Goal: Task Accomplishment & Management: Manage account settings

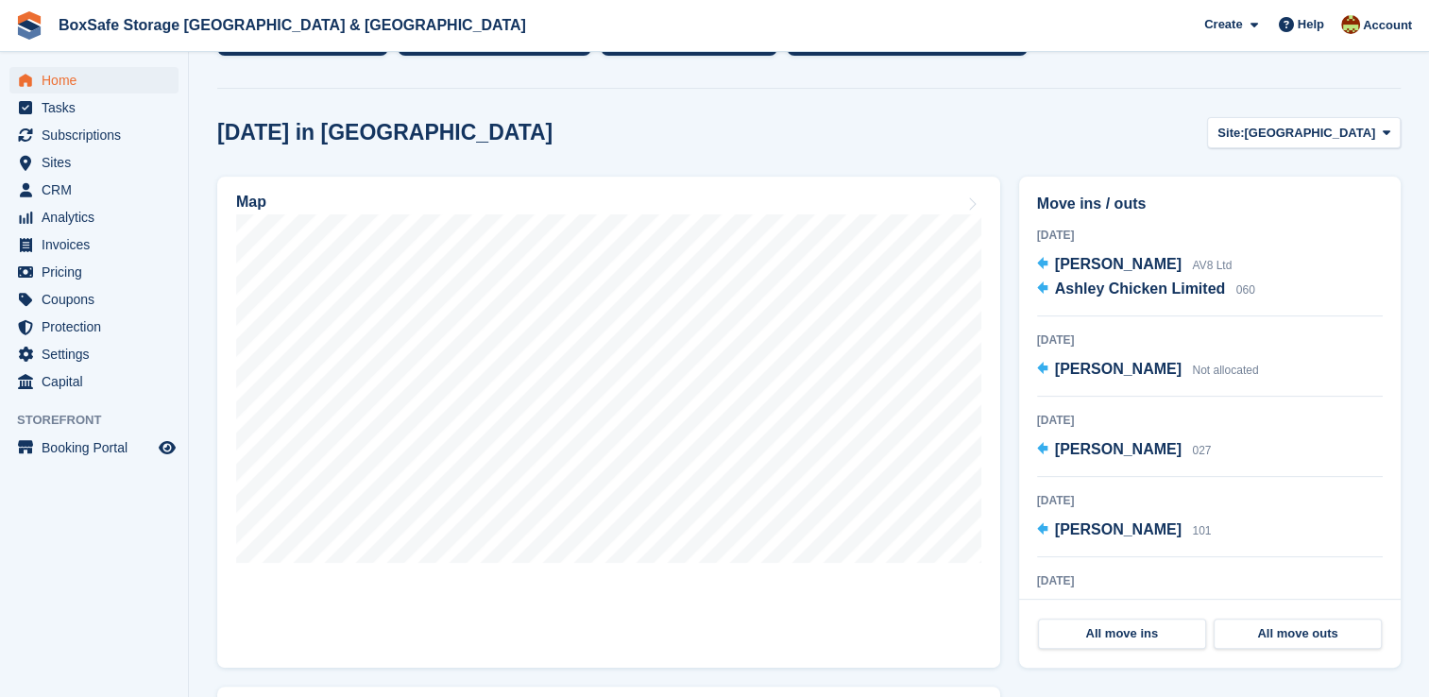
scroll to position [444, 0]
click at [135, 136] on span "Subscriptions" at bounding box center [98, 135] width 113 height 26
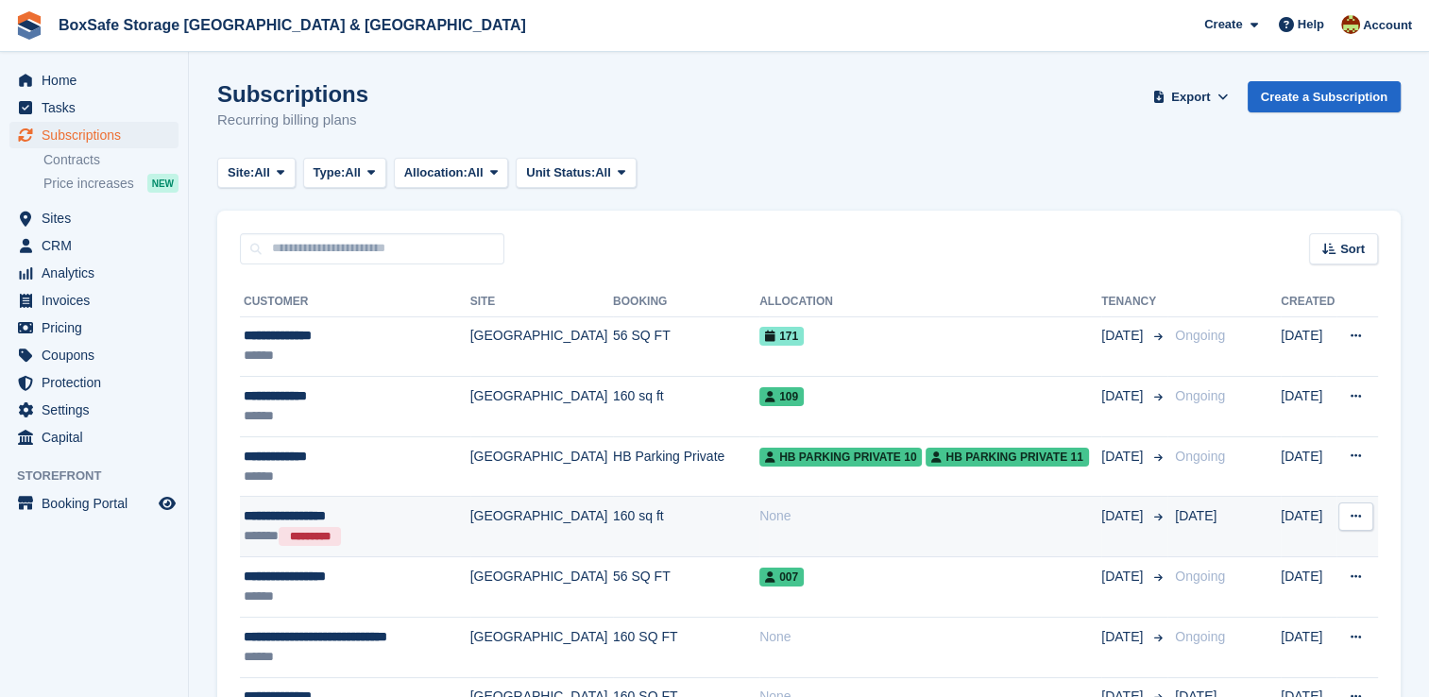
click at [831, 514] on div "None" at bounding box center [931, 516] width 342 height 20
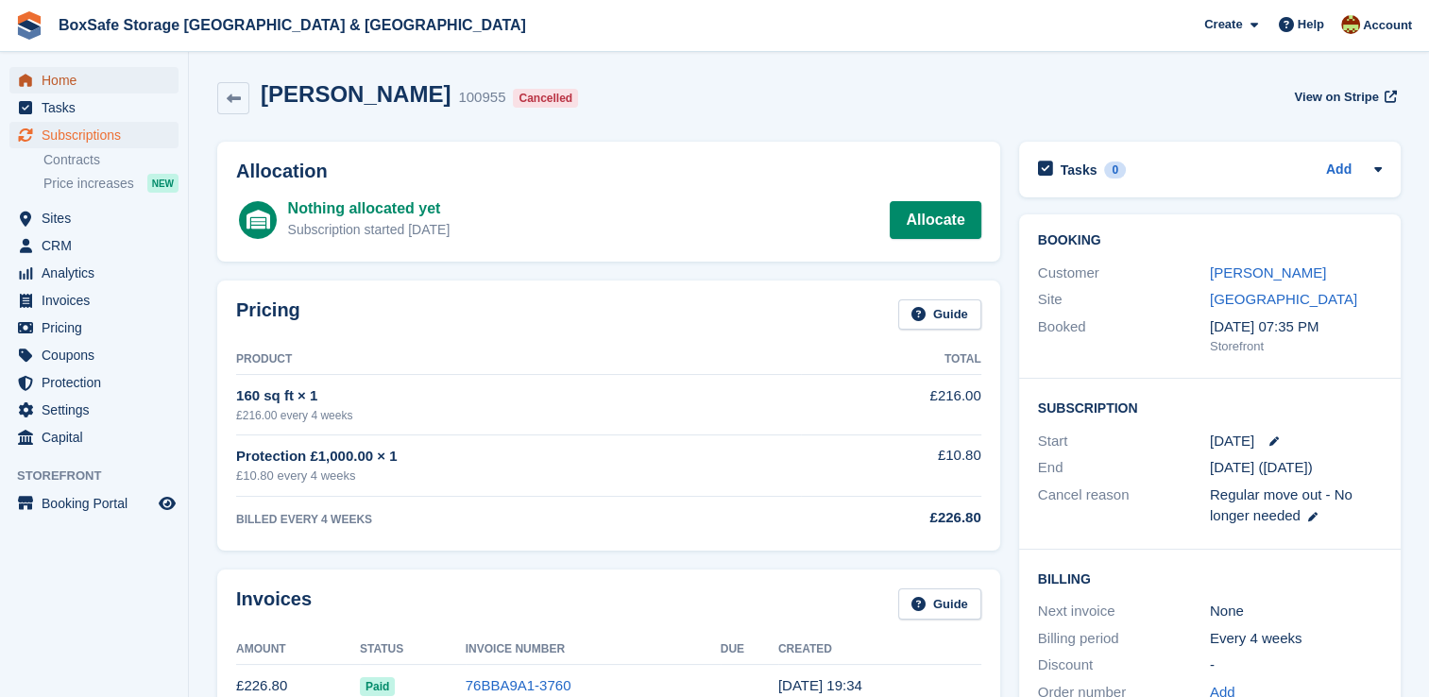
click at [126, 78] on span "Home" at bounding box center [98, 80] width 113 height 26
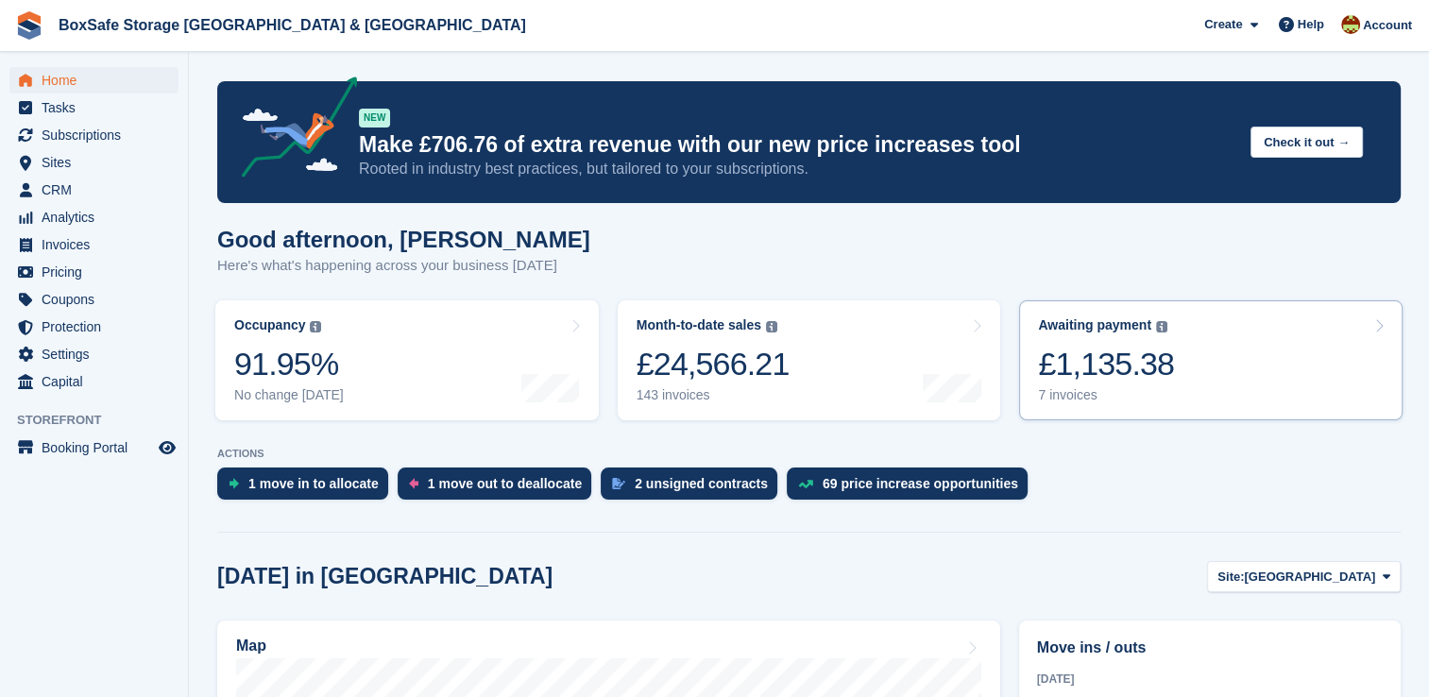
click at [1172, 374] on link "Awaiting payment The total outstanding balance on all open invoices. £1,135.38 …" at bounding box center [1211, 360] width 384 height 120
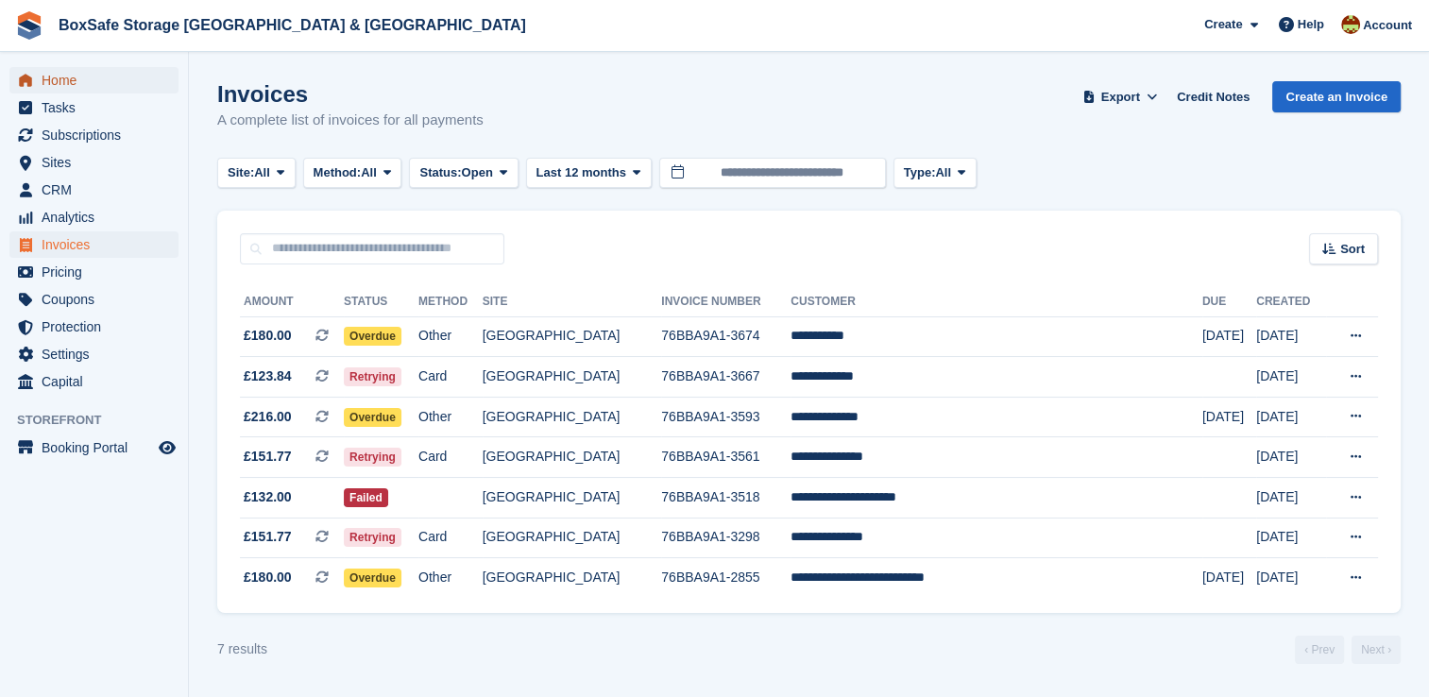
click at [87, 87] on span "Home" at bounding box center [98, 80] width 113 height 26
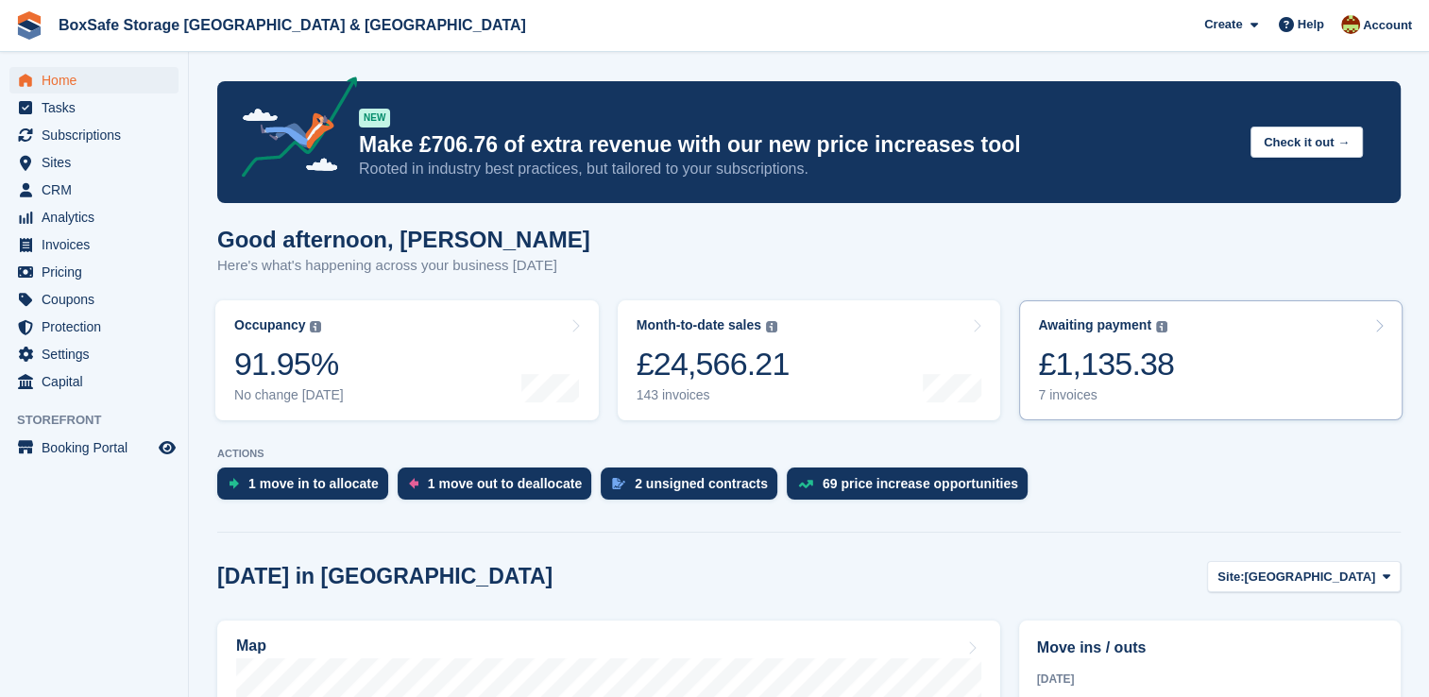
click at [1236, 359] on link "Awaiting payment The total outstanding balance on all open invoices. £1,135.38 …" at bounding box center [1211, 360] width 384 height 120
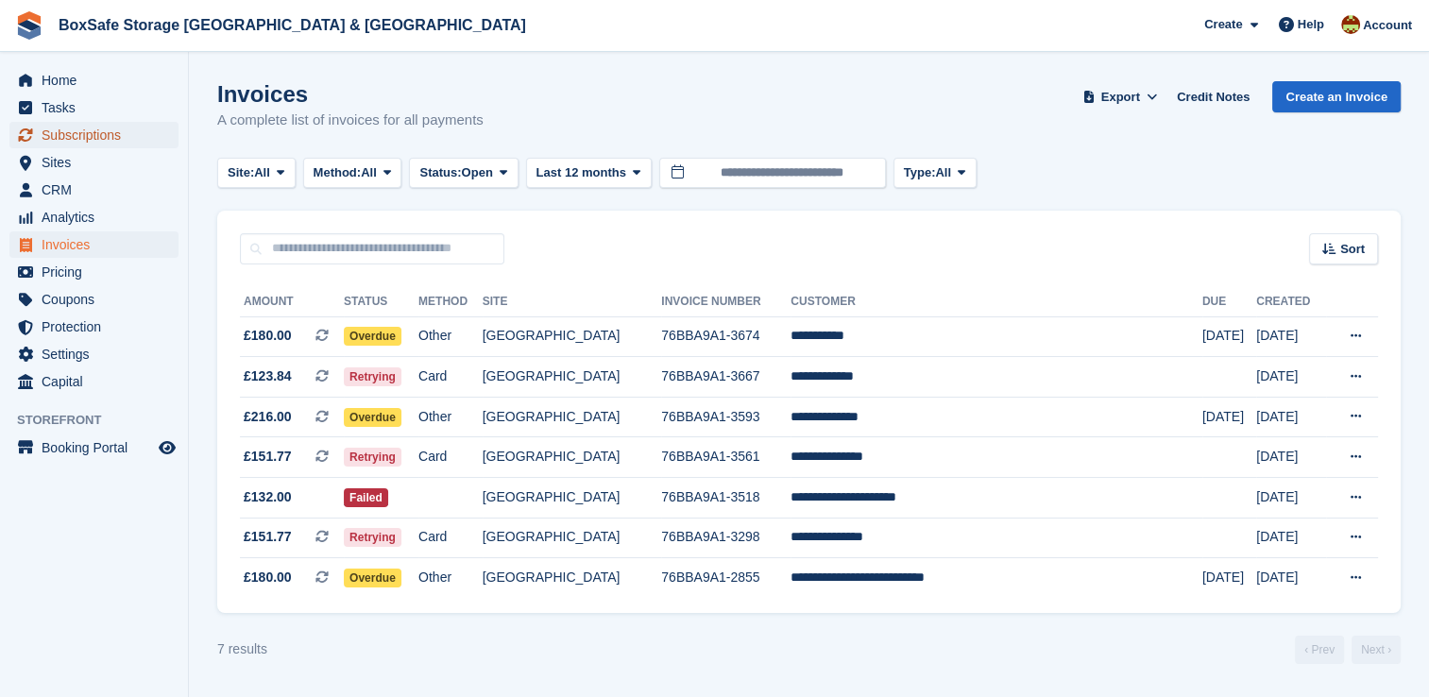
click at [109, 128] on span "Subscriptions" at bounding box center [98, 135] width 113 height 26
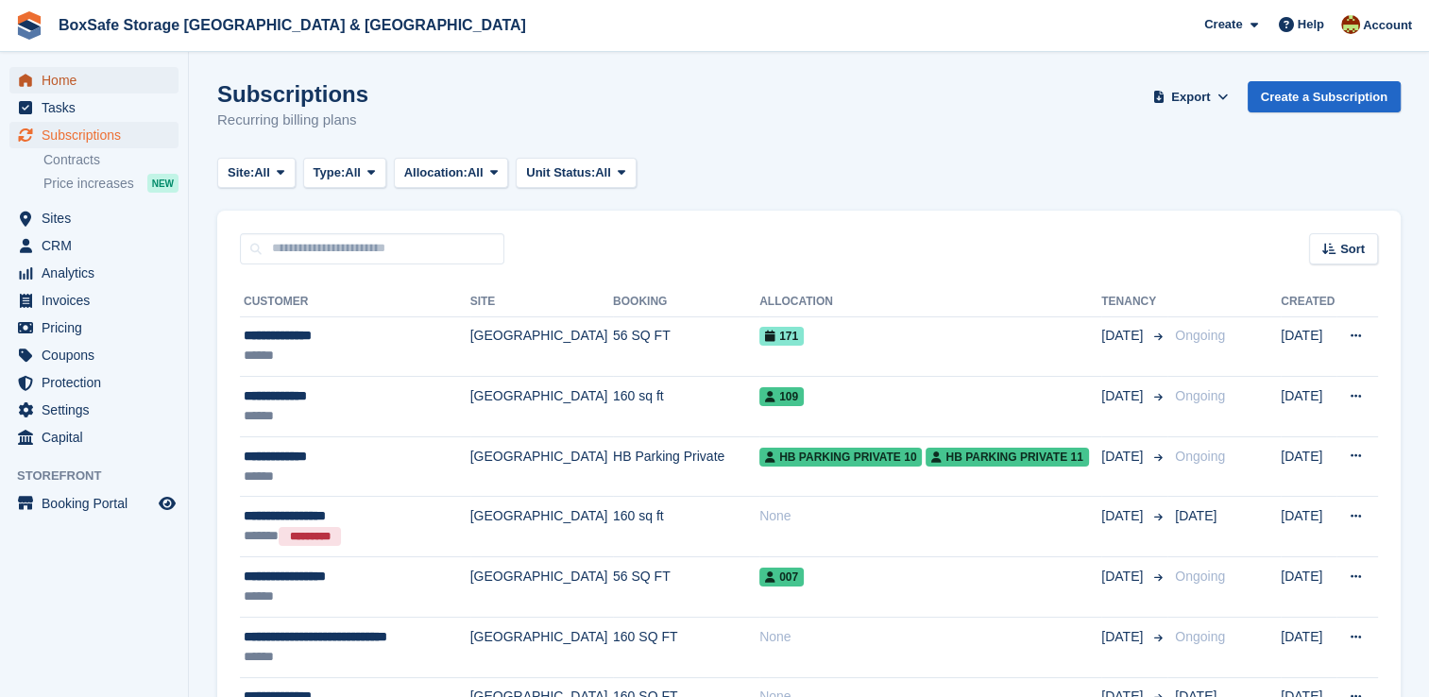
click at [66, 77] on span "Home" at bounding box center [98, 80] width 113 height 26
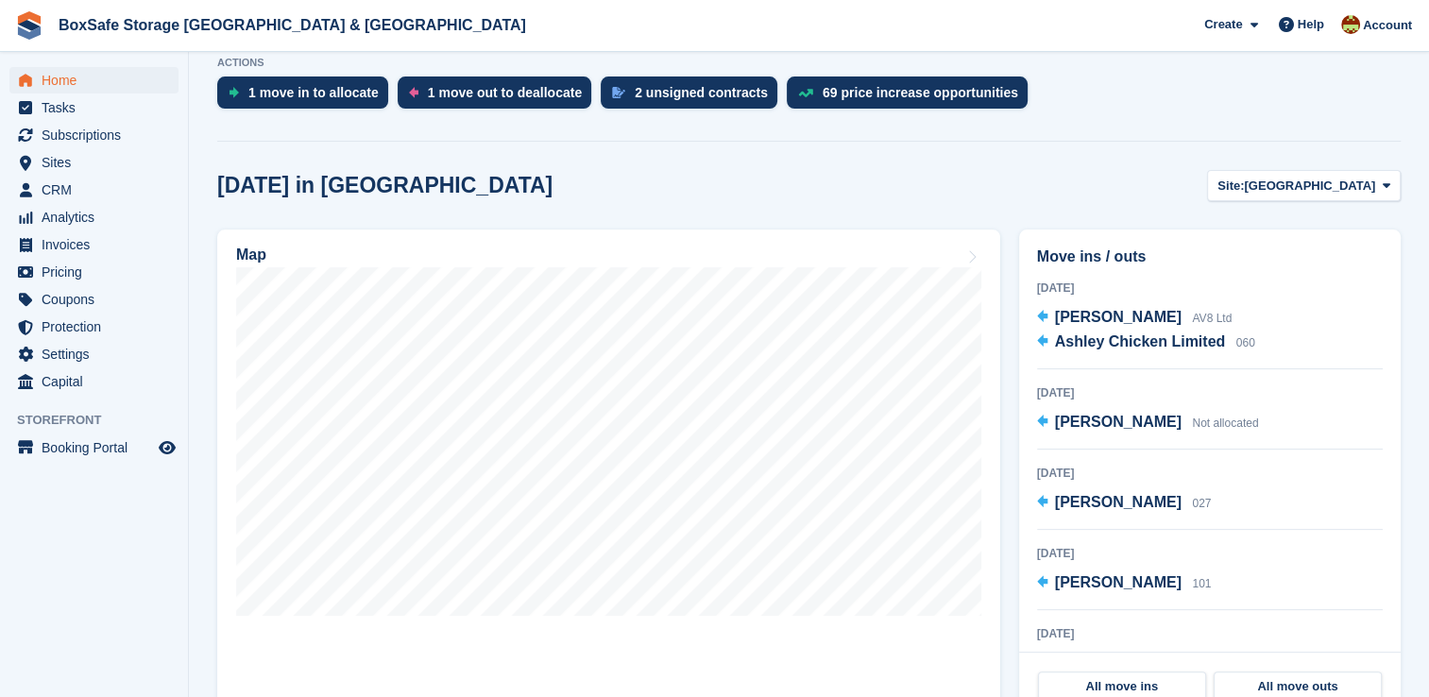
scroll to position [398, 0]
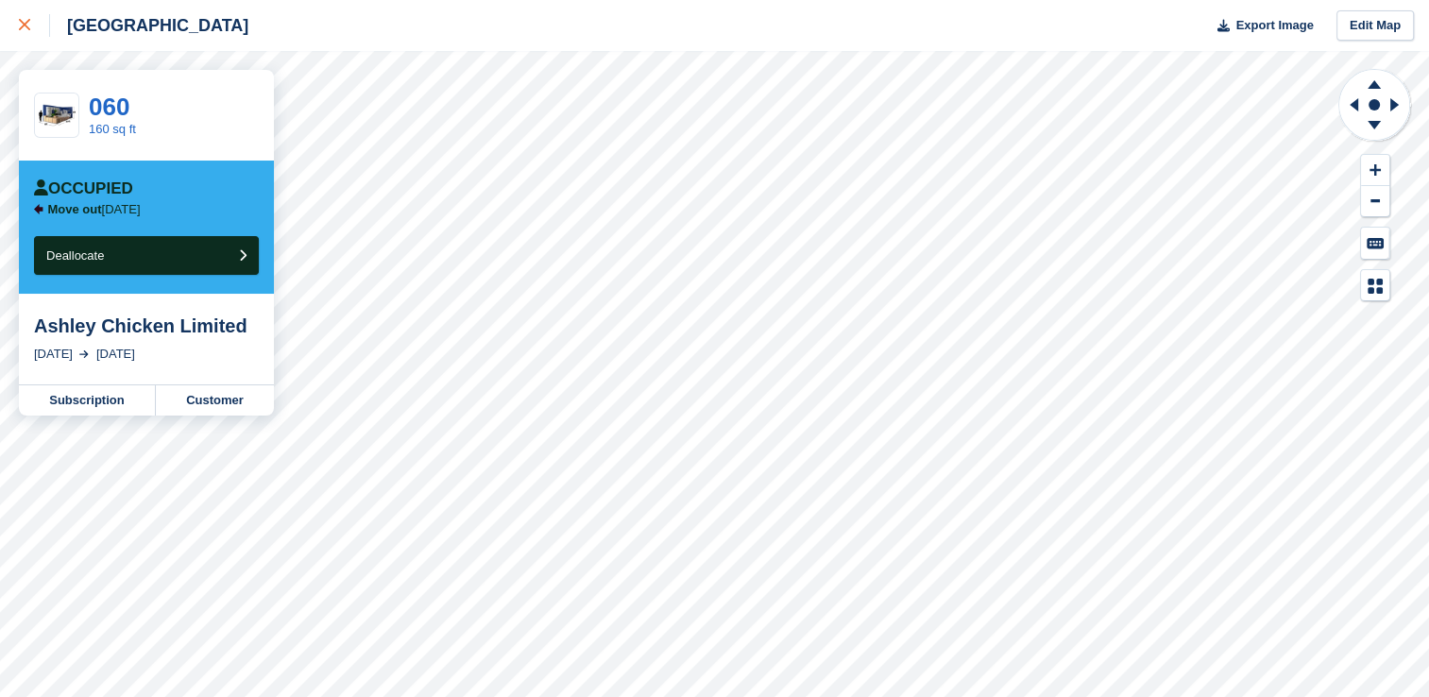
click at [26, 12] on link at bounding box center [25, 25] width 50 height 51
